Goal: Check status: Check status

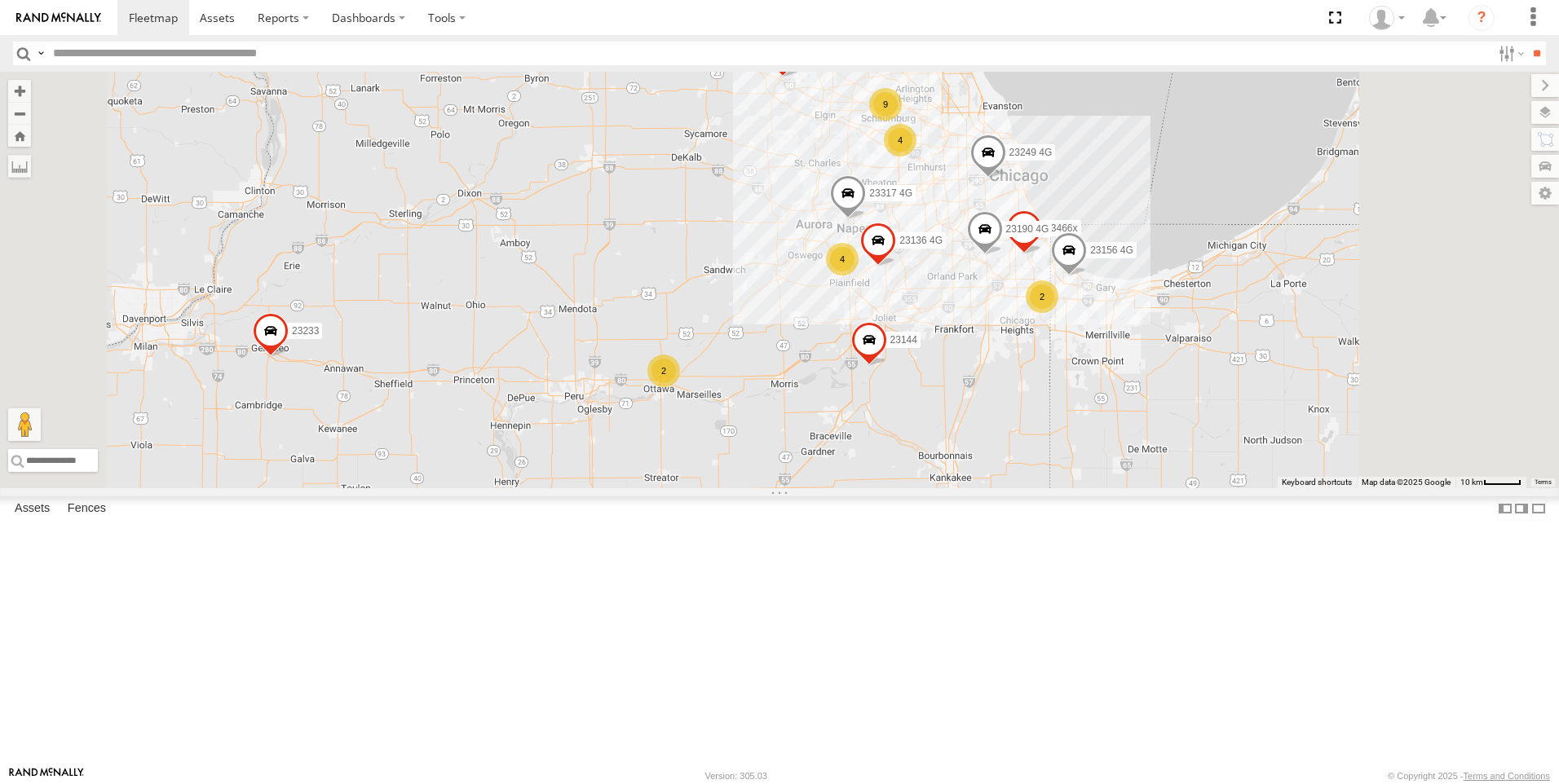
click at [1058, 313] on div "2" at bounding box center [1042, 296] width 32 height 32
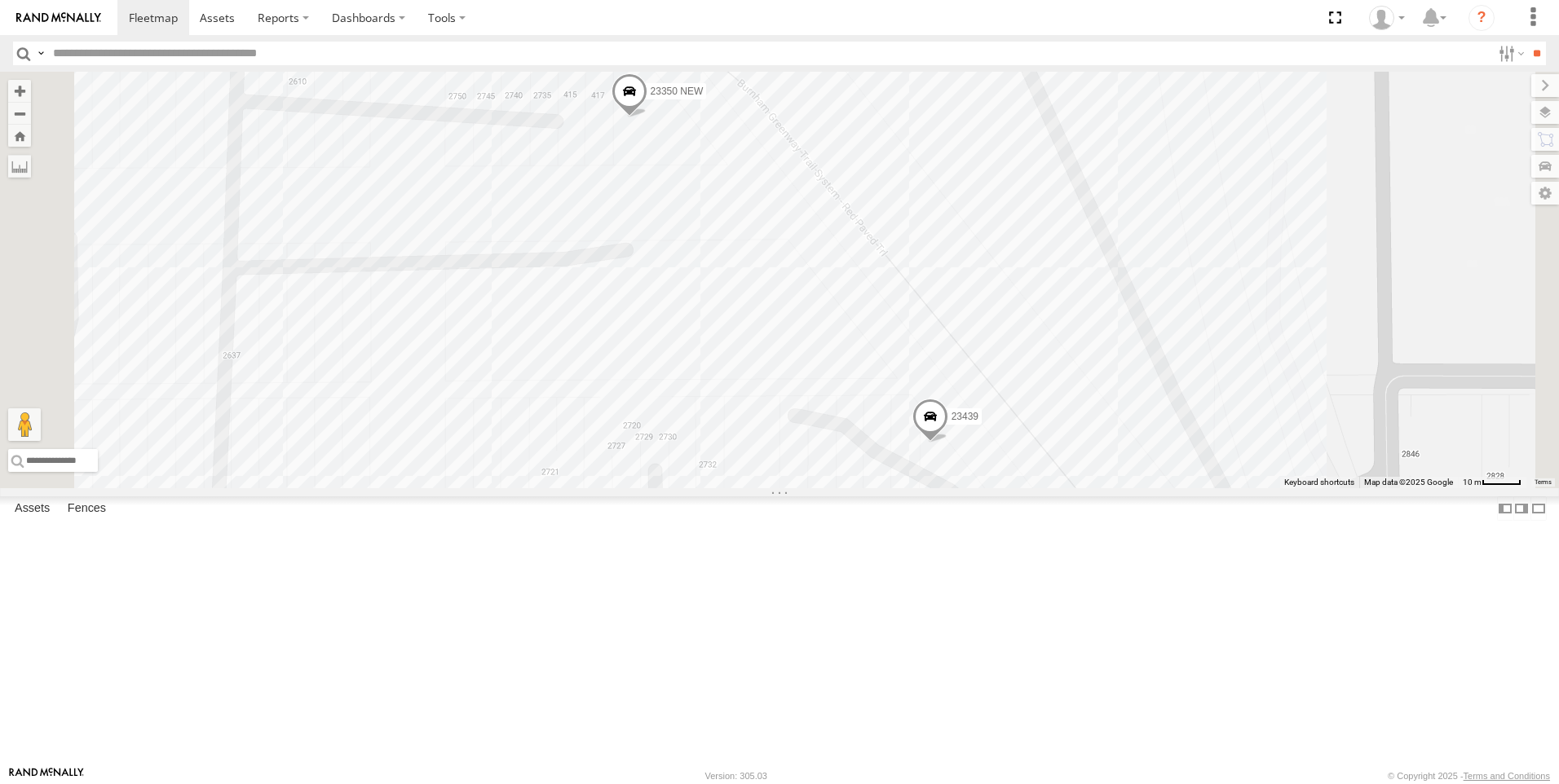
click at [949, 443] on span at bounding box center [930, 421] width 36 height 44
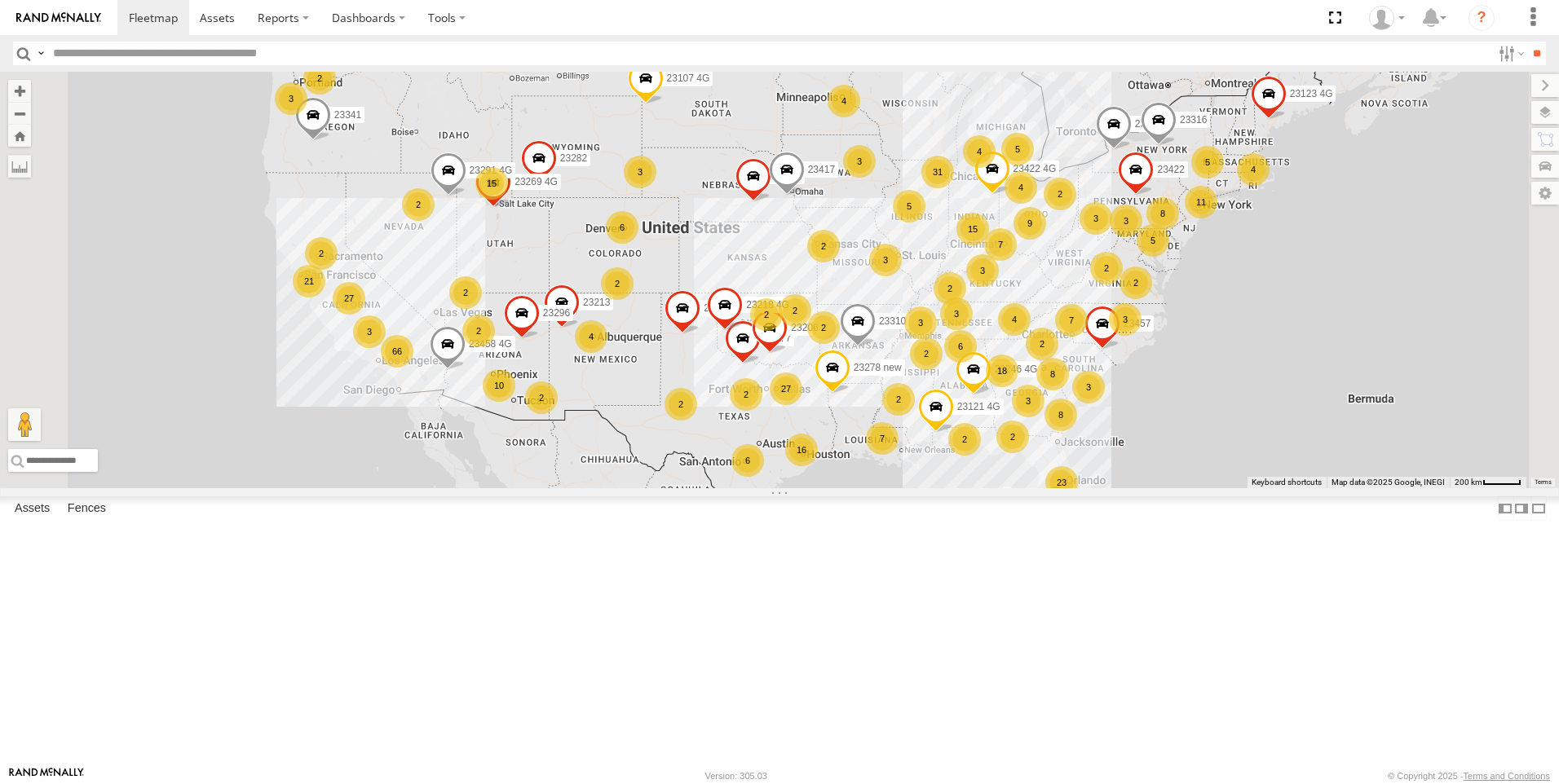
click at [954, 189] on div "31" at bounding box center [937, 171] width 32 height 32
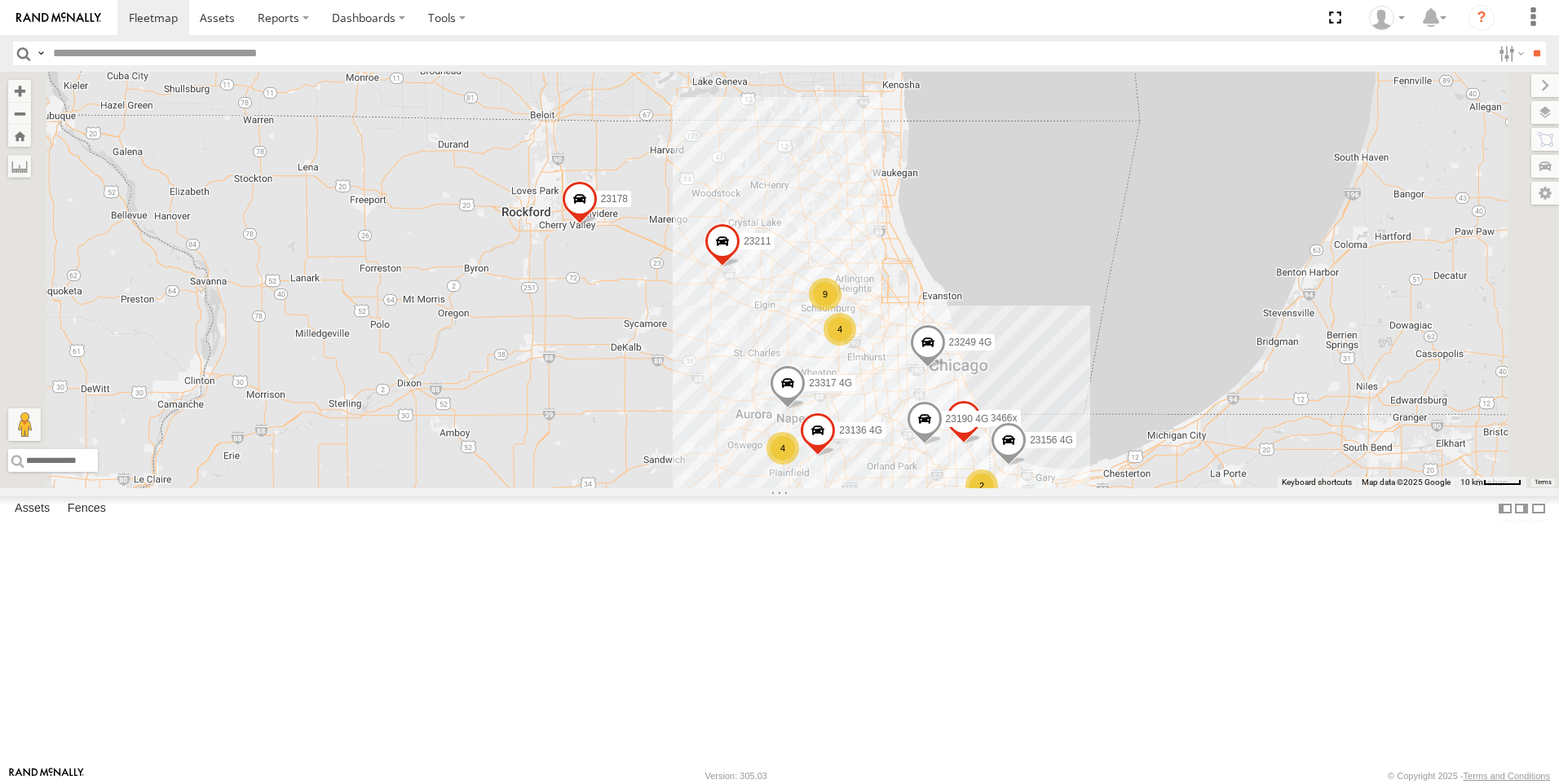
click at [999, 502] on div "2" at bounding box center [981, 485] width 32 height 32
